Goal: Transaction & Acquisition: Obtain resource

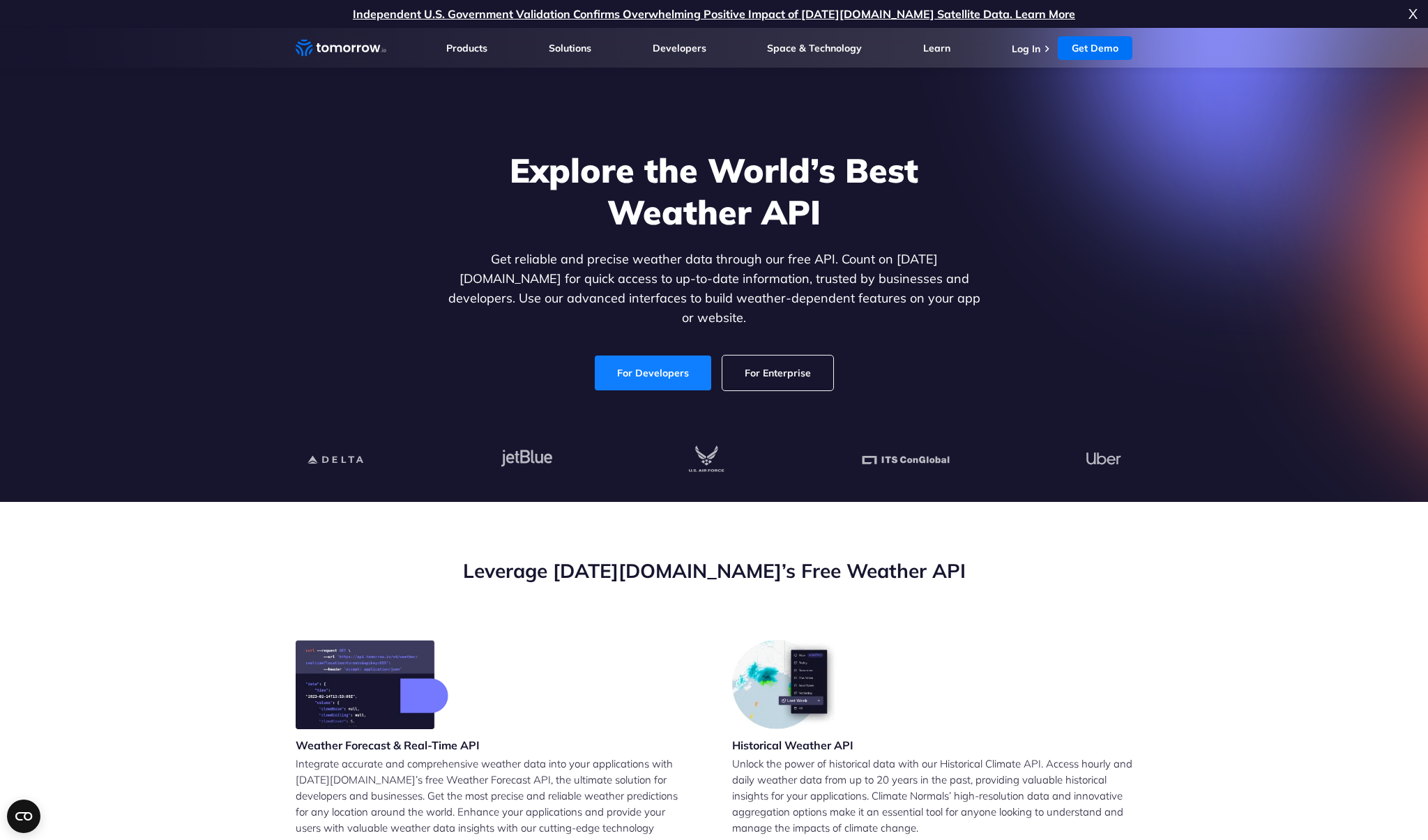
click at [641, 362] on link "For Developers" at bounding box center [652, 373] width 116 height 35
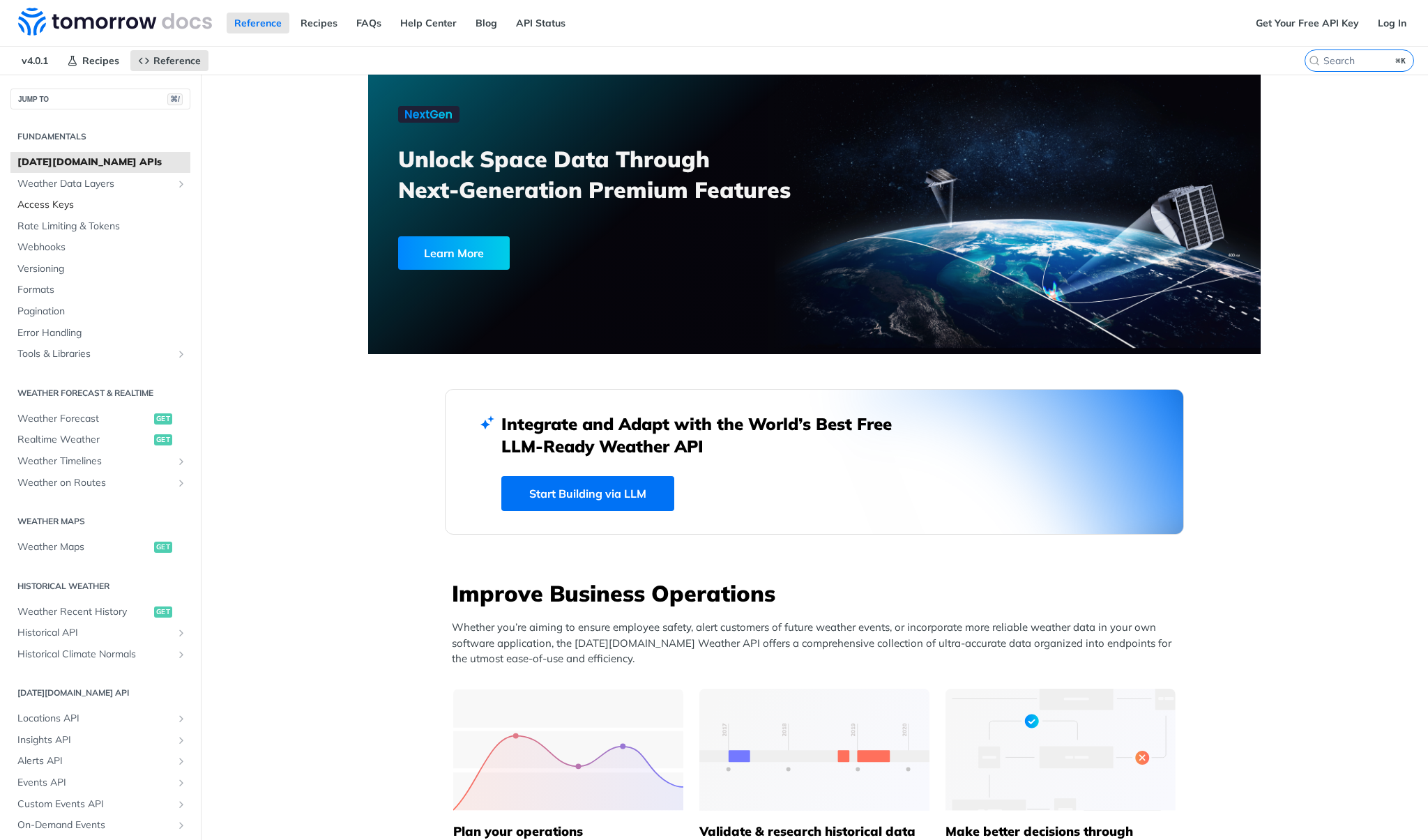
click at [113, 201] on span "Access Keys" at bounding box center [102, 204] width 169 height 14
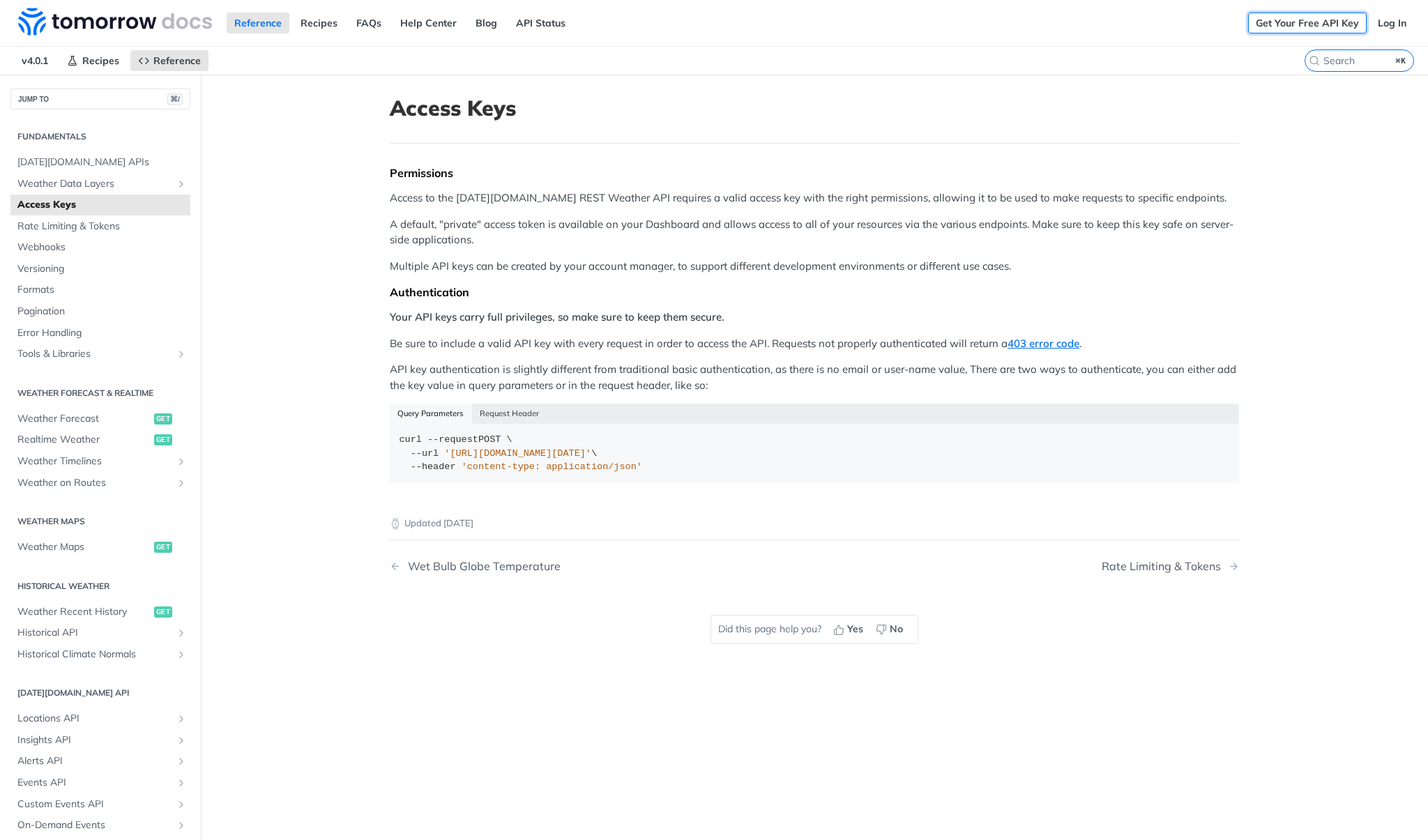
click at [1277, 27] on link "Get Your Free API Key" at bounding box center [1307, 23] width 118 height 21
